Goal: Participate in discussion: Engage in conversation with other users on a specific topic

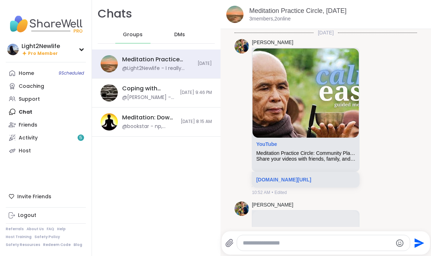
scroll to position [1400, 0]
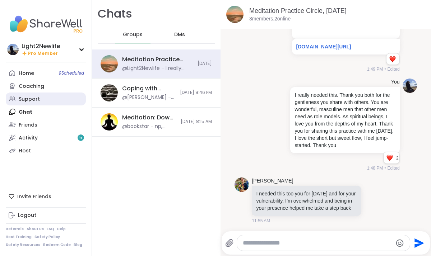
click at [27, 98] on div "Support" at bounding box center [29, 99] width 21 height 7
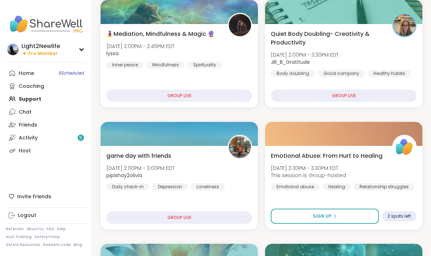
scroll to position [229, 0]
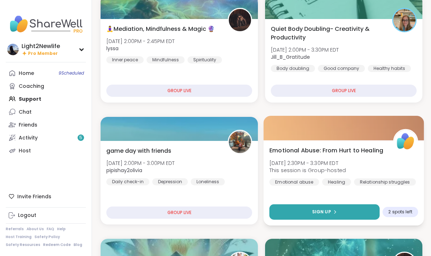
click at [340, 213] on button "Sign Up" at bounding box center [324, 212] width 110 height 15
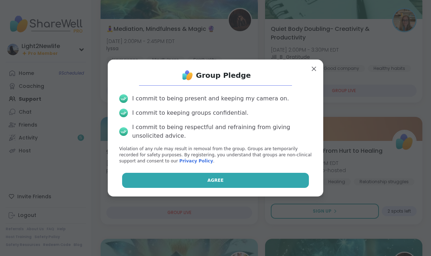
click at [223, 181] on button "Agree" at bounding box center [215, 180] width 187 height 15
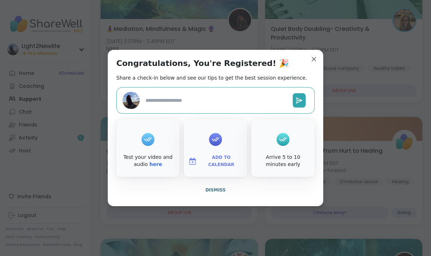
type textarea "*"
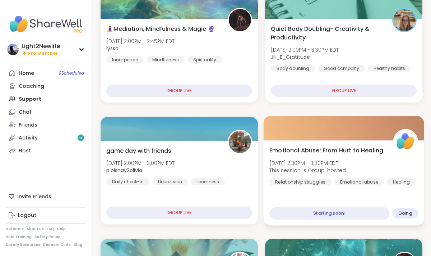
click at [348, 215] on div "Starting soon!" at bounding box center [329, 214] width 120 height 13
click at [357, 195] on div "Emotional Abuse: From Hurt to Healing [DATE] 2:30PM - 3:30PM EDT This session i…" at bounding box center [344, 182] width 161 height 85
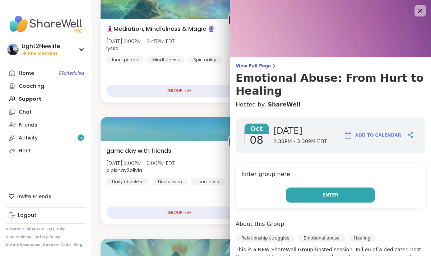
click at [344, 188] on button "Enter" at bounding box center [330, 195] width 89 height 15
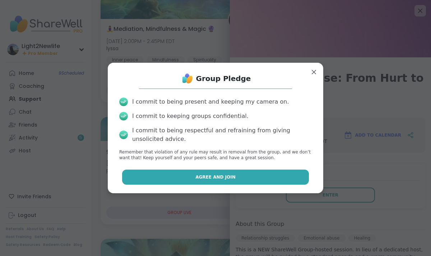
click at [266, 178] on button "Agree and Join" at bounding box center [215, 177] width 187 height 15
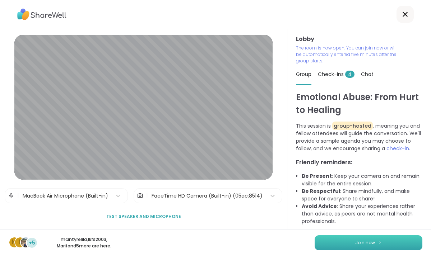
click at [350, 245] on button "Join now" at bounding box center [369, 243] width 108 height 15
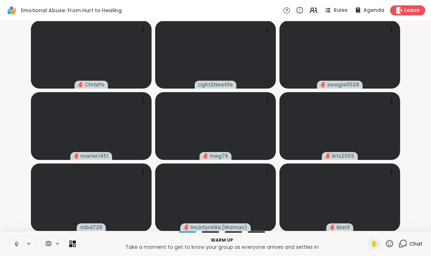
click at [20, 244] on button at bounding box center [16, 244] width 14 height 15
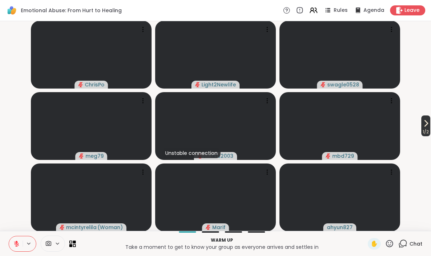
click at [422, 126] on icon at bounding box center [426, 123] width 9 height 9
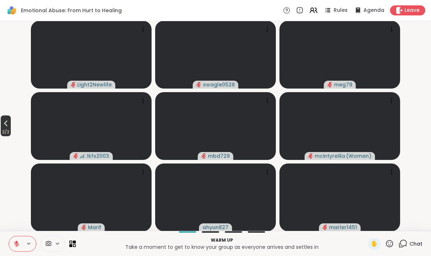
click at [5, 124] on icon at bounding box center [5, 123] width 9 height 9
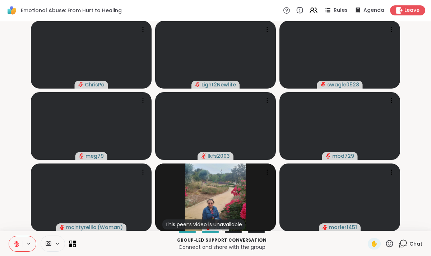
click at [423, 127] on video-player-container "ChrisPo Light2Newlife swagle0528 meg79 lkfs2003 mbd729 [PERSON_NAME] ( Woman ) …" at bounding box center [215, 126] width 422 height 204
click at [18, 245] on icon at bounding box center [16, 244] width 6 height 6
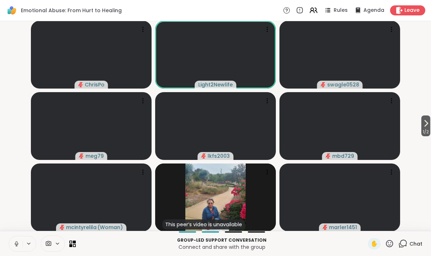
click at [18, 245] on icon at bounding box center [16, 244] width 6 height 6
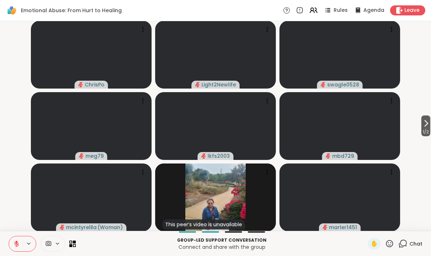
click at [18, 245] on icon at bounding box center [16, 244] width 6 height 6
click at [423, 127] on icon at bounding box center [426, 123] width 9 height 9
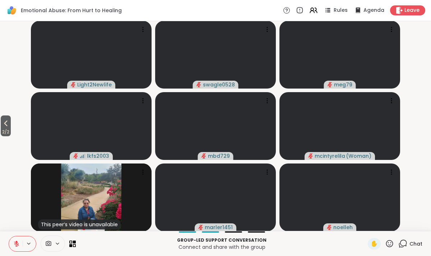
click at [18, 240] on button at bounding box center [16, 244] width 14 height 15
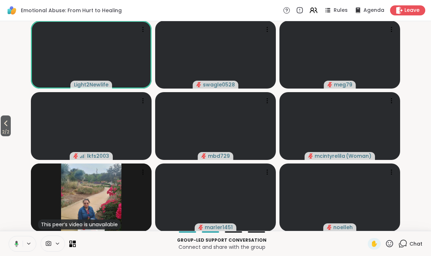
click at [18, 238] on button at bounding box center [15, 244] width 15 height 15
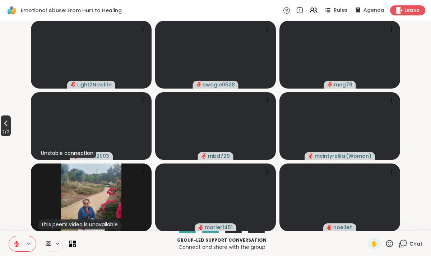
click at [9, 122] on icon at bounding box center [5, 123] width 9 height 9
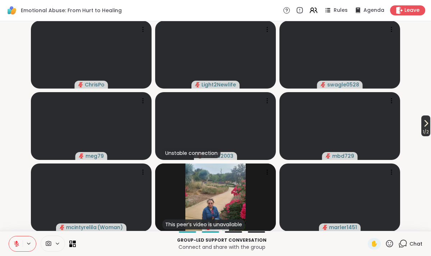
click at [425, 124] on icon at bounding box center [426, 124] width 3 height 6
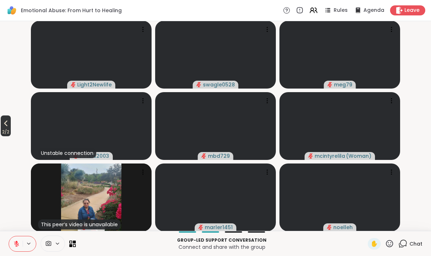
click at [5, 127] on icon at bounding box center [5, 123] width 9 height 9
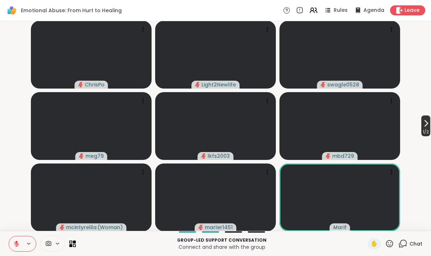
click at [424, 130] on span "1 / 2" at bounding box center [425, 132] width 9 height 9
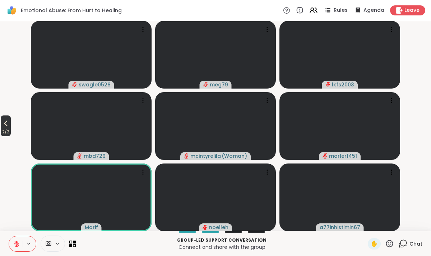
click at [11, 125] on button "2 / 2" at bounding box center [6, 126] width 10 height 21
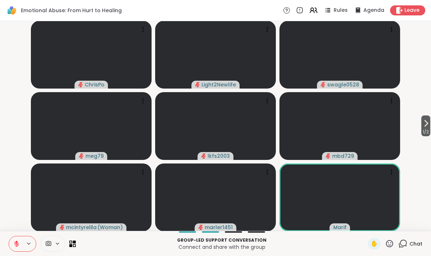
click at [389, 245] on icon at bounding box center [389, 243] width 9 height 9
click at [335, 237] on p "Group-led support conversation" at bounding box center [221, 240] width 283 height 6
click at [415, 243] on span "Chat" at bounding box center [415, 244] width 13 height 7
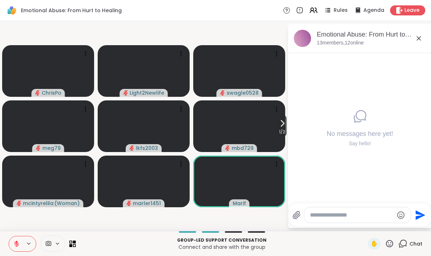
click at [417, 38] on icon at bounding box center [418, 38] width 9 height 9
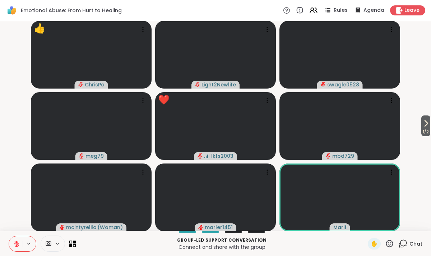
click at [390, 245] on icon at bounding box center [389, 243] width 7 height 7
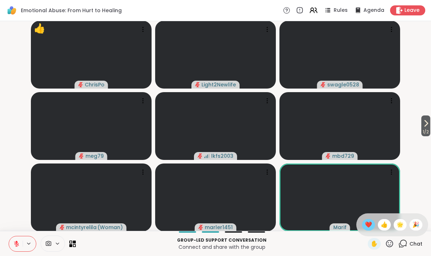
click at [372, 226] on span "❤️" at bounding box center [368, 225] width 7 height 9
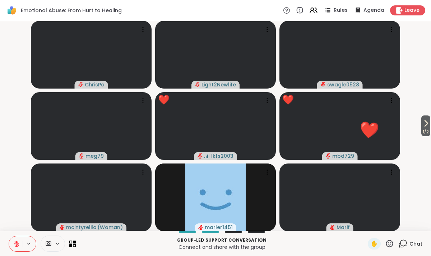
click at [15, 247] on icon at bounding box center [16, 244] width 6 height 6
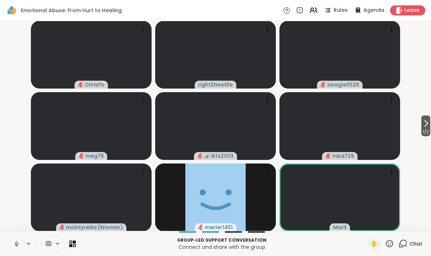
click at [17, 245] on icon at bounding box center [16, 244] width 6 height 6
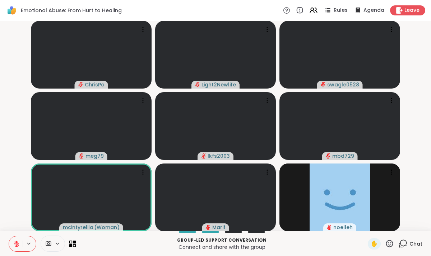
click at [390, 244] on icon at bounding box center [389, 243] width 9 height 9
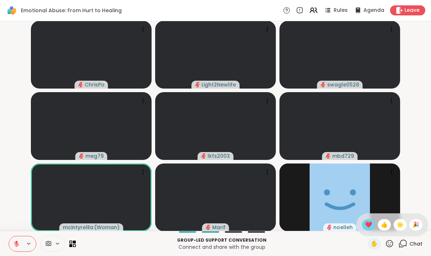
click at [371, 226] on span "❤️" at bounding box center [368, 225] width 7 height 9
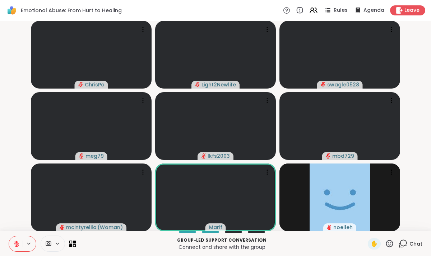
click at [18, 243] on icon at bounding box center [16, 244] width 5 height 5
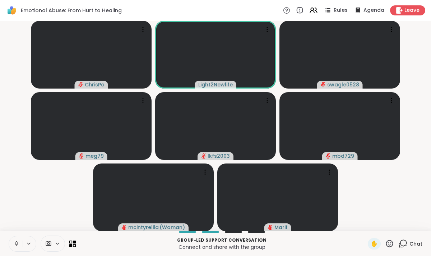
click at [18, 243] on icon at bounding box center [16, 244] width 6 height 6
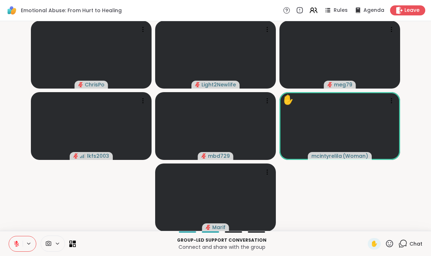
click at [410, 246] on span "Chat" at bounding box center [415, 244] width 13 height 7
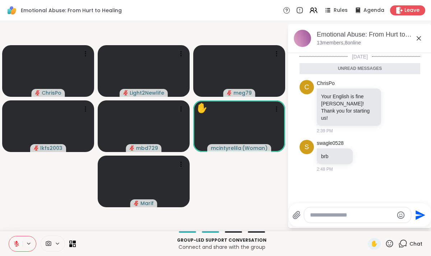
click at [335, 215] on textarea "Type your message" at bounding box center [352, 215] width 84 height 7
type textarea "***"
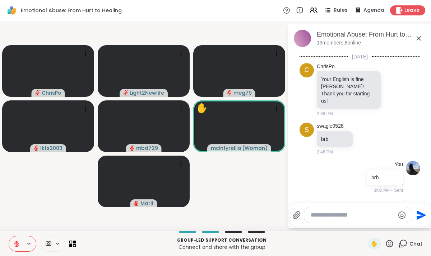
click at [419, 38] on icon at bounding box center [419, 38] width 4 height 4
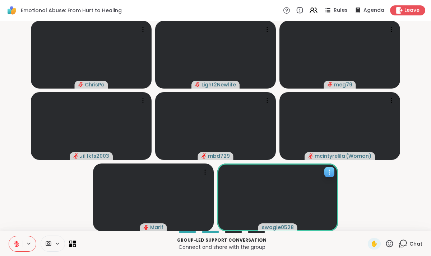
click at [294, 212] on video at bounding box center [277, 198] width 121 height 68
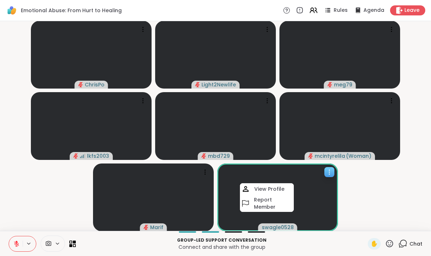
click at [318, 203] on video at bounding box center [277, 198] width 121 height 68
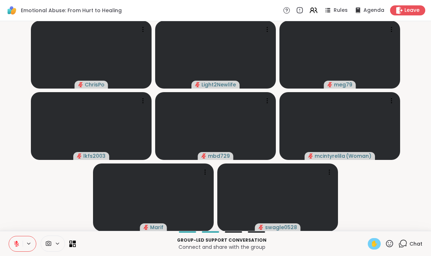
click at [376, 243] on span "✋" at bounding box center [374, 244] width 7 height 9
click at [14, 241] on icon at bounding box center [16, 244] width 6 height 6
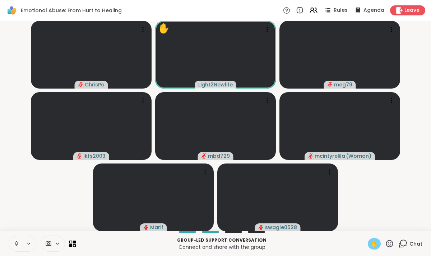
click at [376, 242] on span "✋" at bounding box center [374, 244] width 7 height 9
click at [17, 247] on button at bounding box center [16, 244] width 14 height 15
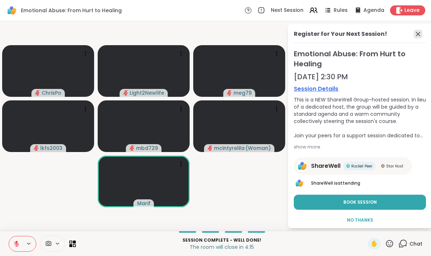
click at [418, 33] on icon at bounding box center [418, 34] width 4 height 4
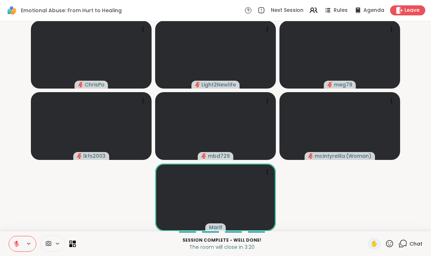
click at [15, 244] on icon at bounding box center [16, 244] width 6 height 6
click at [20, 246] on button at bounding box center [16, 244] width 14 height 15
click at [390, 243] on icon at bounding box center [389, 243] width 9 height 9
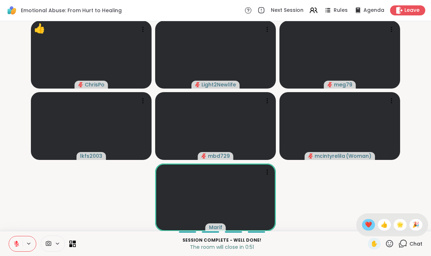
click at [371, 224] on span "❤️" at bounding box center [368, 225] width 7 height 9
